Goal: Ask a question

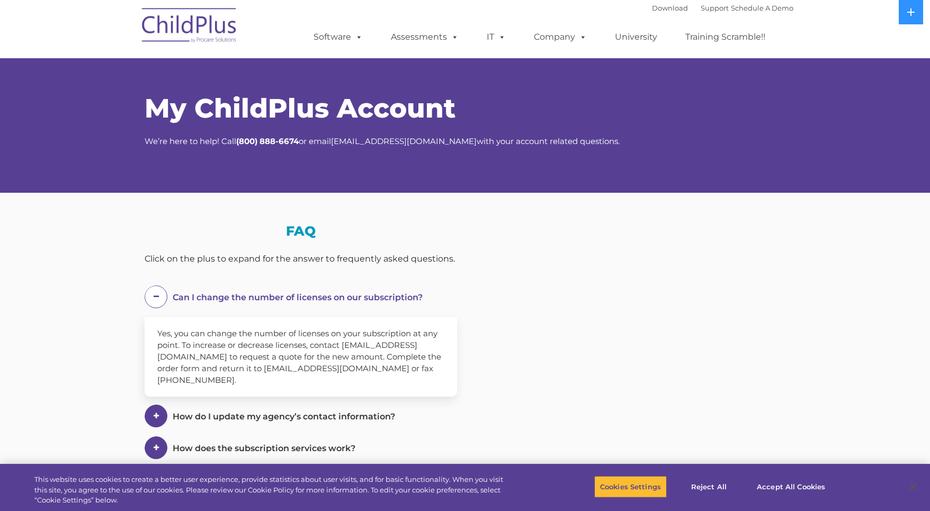
select select "MEDIUM"
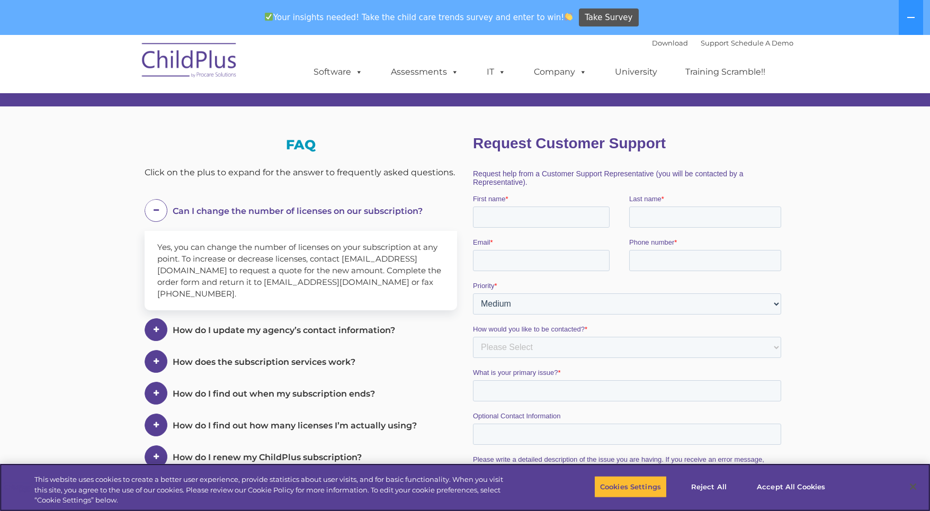
scroll to position [106, 0]
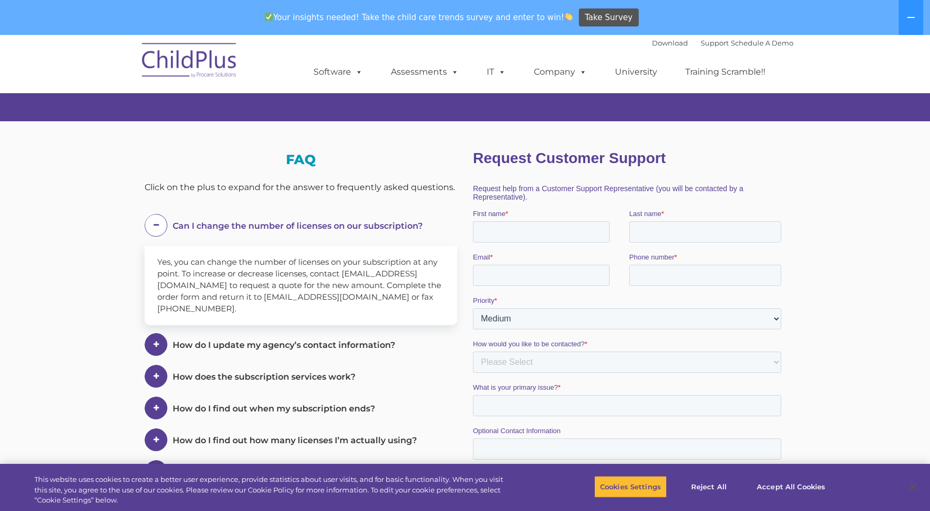
click at [514, 221] on div "First name *" at bounding box center [551, 226] width 156 height 34
click at [518, 233] on input "First name *" at bounding box center [541, 231] width 137 height 21
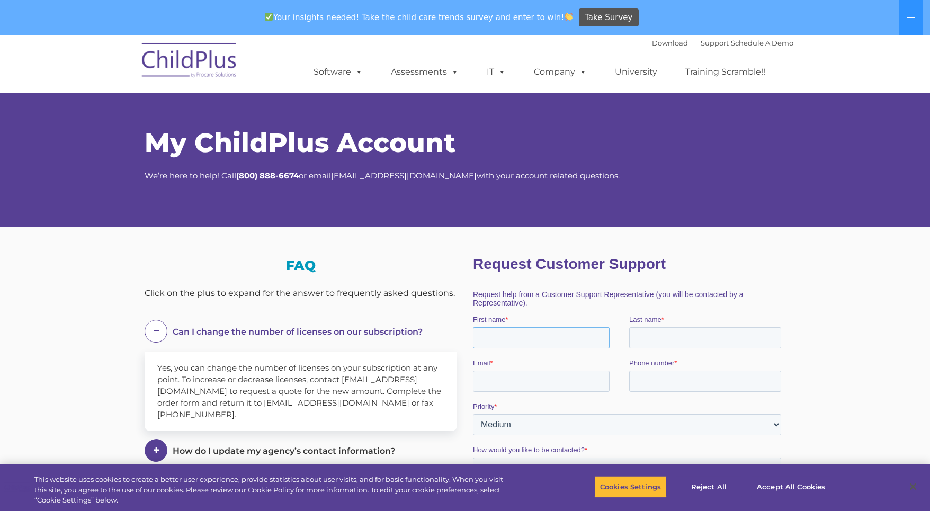
scroll to position [0, 0]
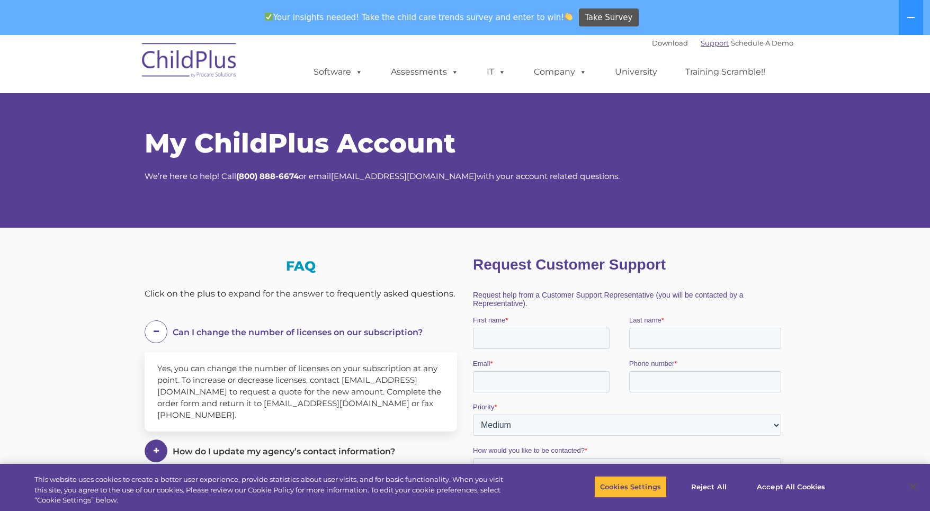
click at [705, 43] on link "Support" at bounding box center [714, 43] width 28 height 8
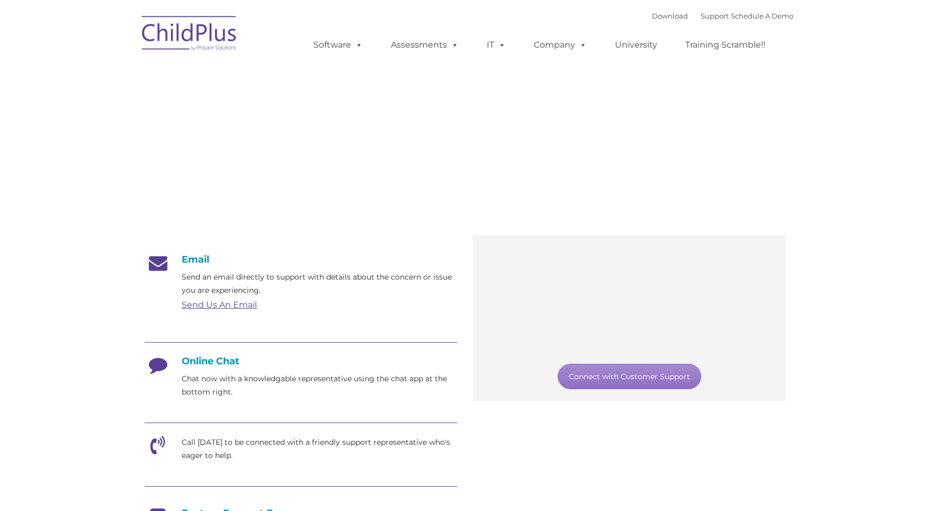
type input ""
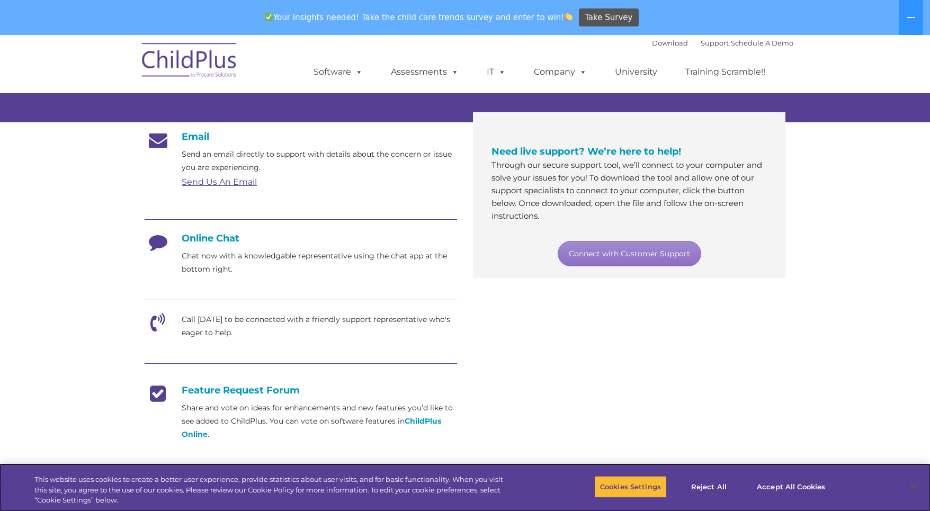
scroll to position [159, 0]
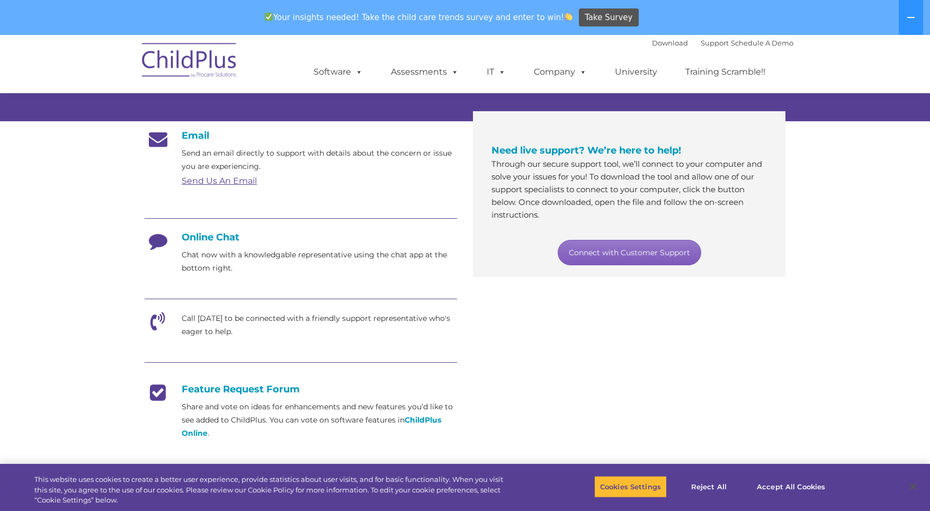
click at [637, 254] on link "Connect with Customer Support" at bounding box center [629, 252] width 143 height 25
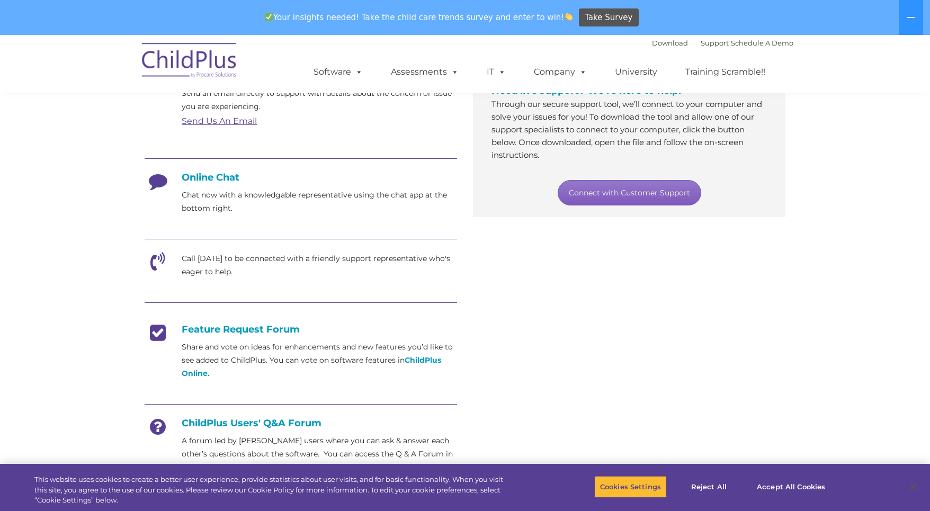
scroll to position [212, 0]
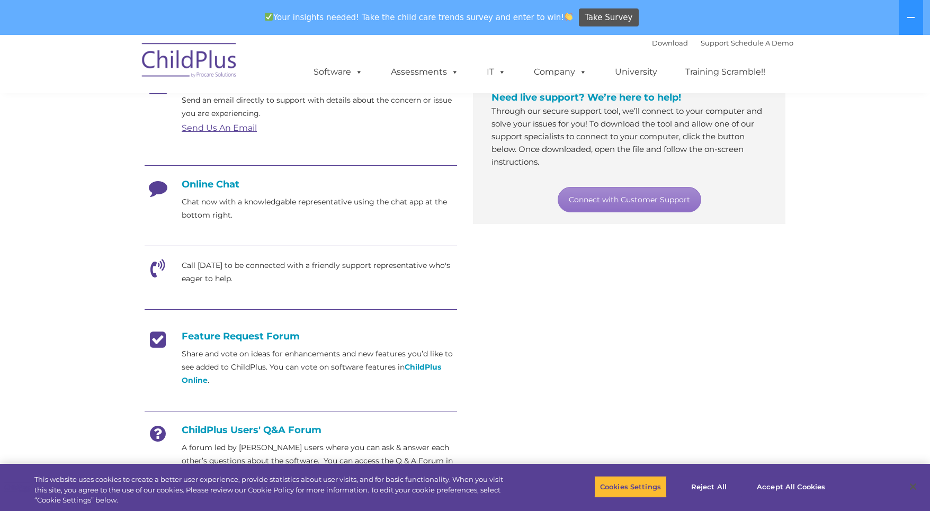
click at [199, 266] on p "Call [DATE] to be connected with a friendly support representative who's eager …" at bounding box center [319, 272] width 275 height 26
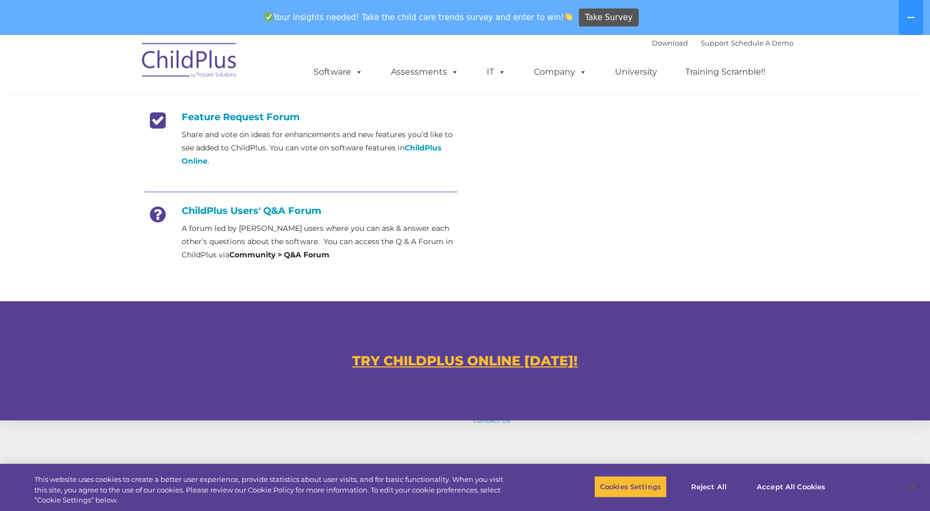
scroll to position [567, 0]
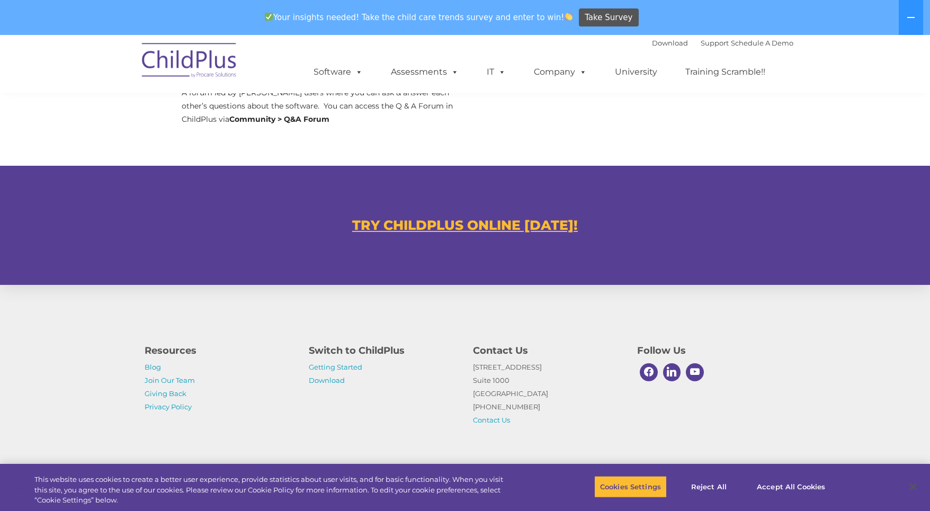
click at [703, 34] on div "Your insights needed! Take the child care trends survey and enter to win! Take …" at bounding box center [450, 18] width 900 height 34
click at [700, 40] on link "Support" at bounding box center [714, 43] width 28 height 8
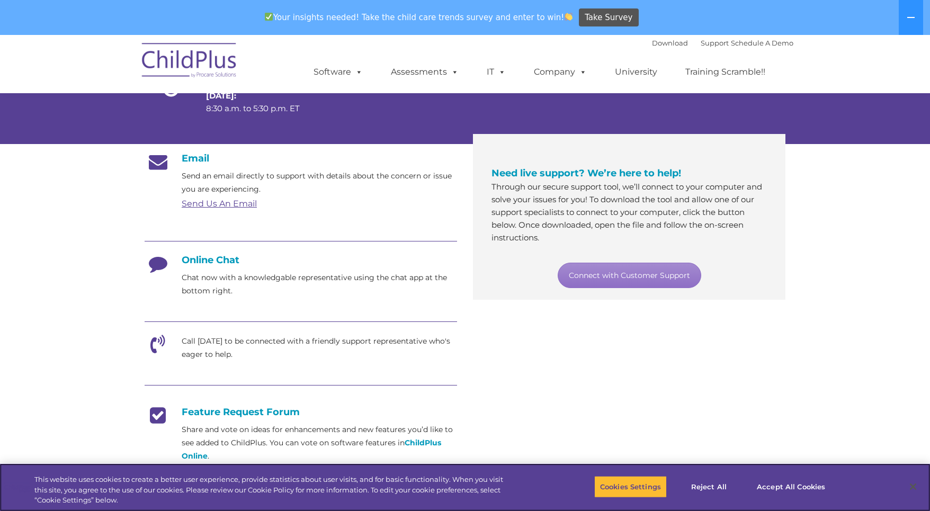
scroll to position [130, 0]
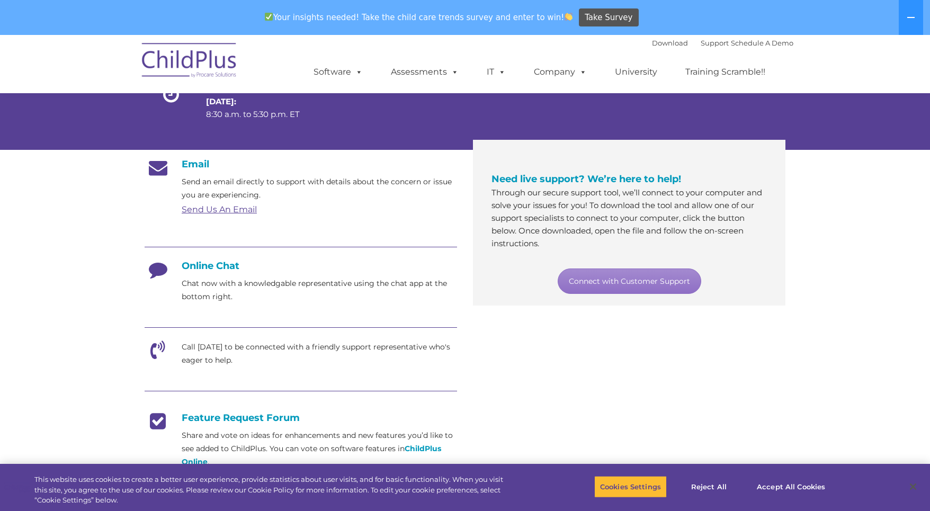
click at [640, 350] on div "Email Send an email directly to support with details about the concern or issue…" at bounding box center [465, 362] width 657 height 425
click at [702, 46] on link "Support" at bounding box center [714, 43] width 28 height 8
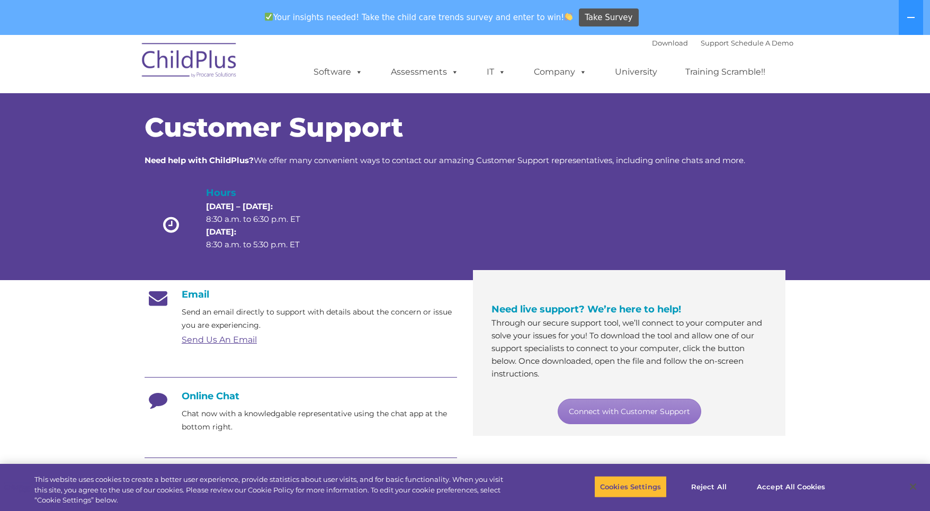
click at [213, 191] on h4 "Hours" at bounding box center [262, 192] width 112 height 15
click at [346, 133] on span "Customer Support" at bounding box center [274, 127] width 258 height 32
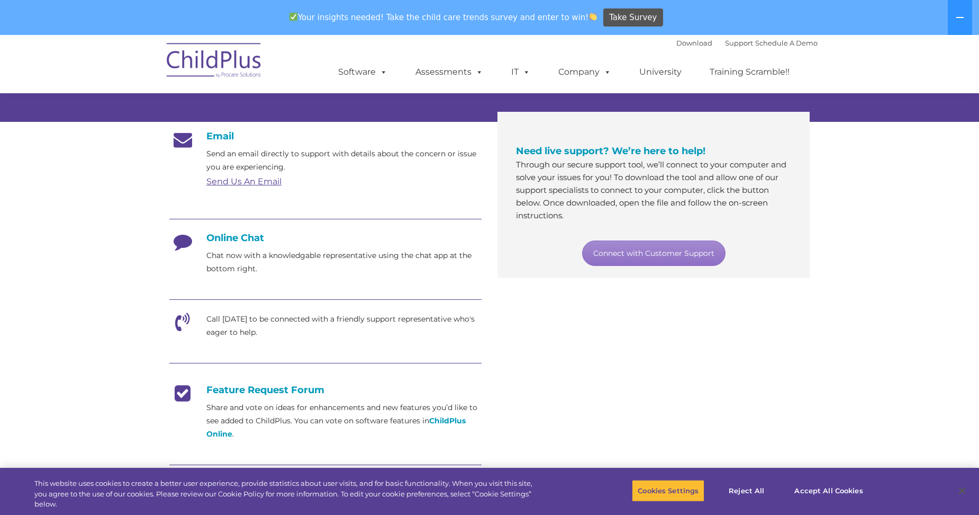
scroll to position [159, 0]
click at [301, 309] on div at bounding box center [325, 300] width 312 height 24
click at [652, 249] on link "Connect with Customer Support" at bounding box center [653, 252] width 143 height 25
